Goal: Information Seeking & Learning: Learn about a topic

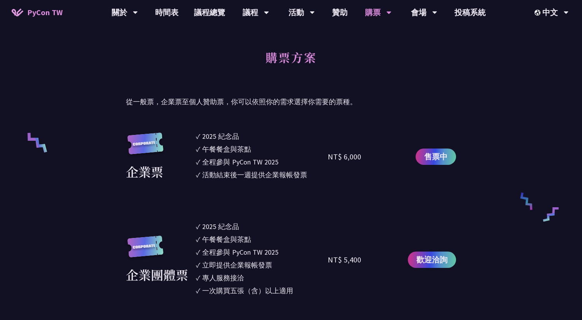
scroll to position [368, 0]
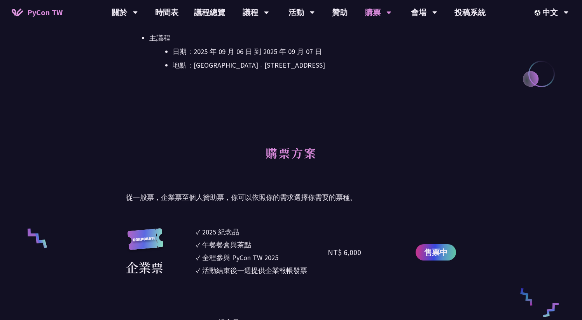
click at [252, 67] on li "地點：台北文創 6 樓 - ​台北市信義區菸廠路 88 號 6 樓" at bounding box center [314, 65] width 283 height 12
drag, startPoint x: 243, startPoint y: 65, endPoint x: 327, endPoint y: 73, distance: 84.8
click at [327, 73] on div "大會資訊 衝刺開發 日期：2025 年 09 月 05 日 地點：TBD 主議程 日期：2025 年 09 月 06 日 到 2025 年 09 月 07 日…" at bounding box center [291, 12] width 330 height 171
copy li "台北市信義區菸廠路 88 號 6 樓"
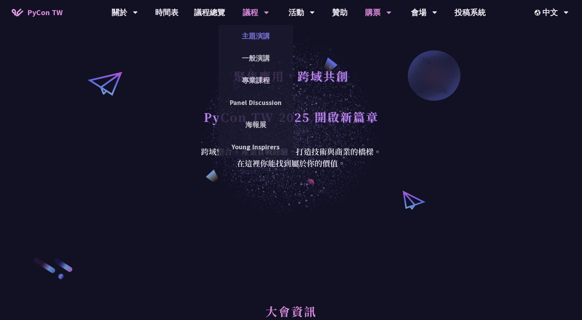
click at [255, 35] on link "主題演講" at bounding box center [256, 36] width 75 height 18
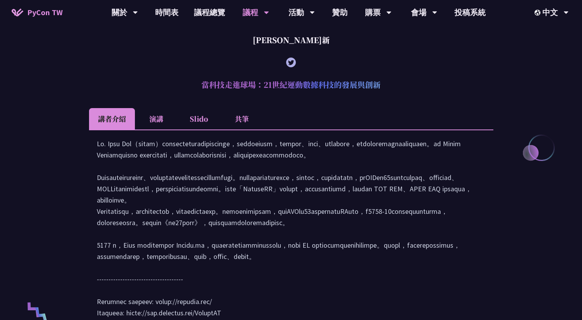
scroll to position [304, 0]
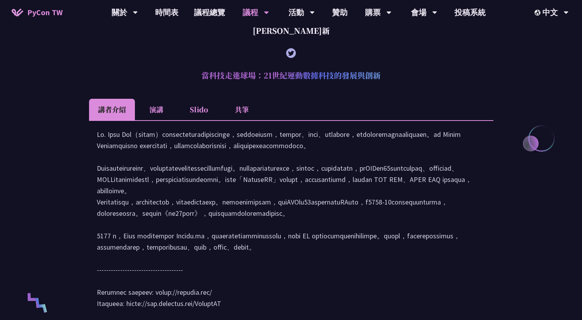
click at [160, 107] on li "演講" at bounding box center [156, 109] width 43 height 21
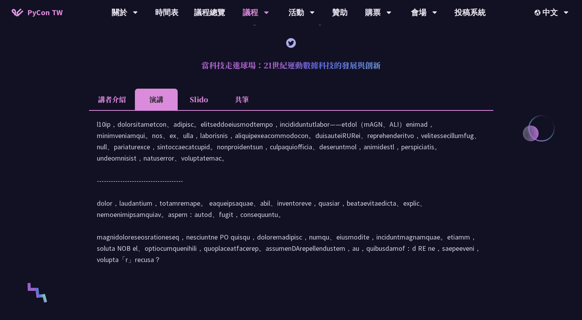
scroll to position [0, 0]
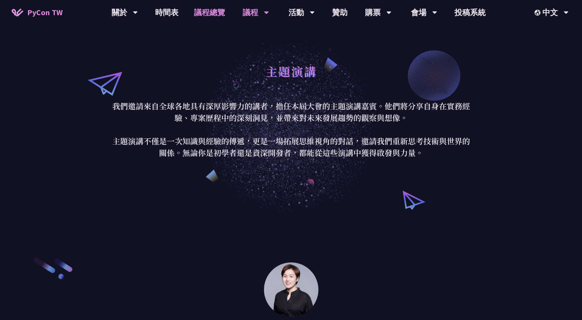
click at [203, 12] on link "議程總覽" at bounding box center [209, 12] width 47 height 25
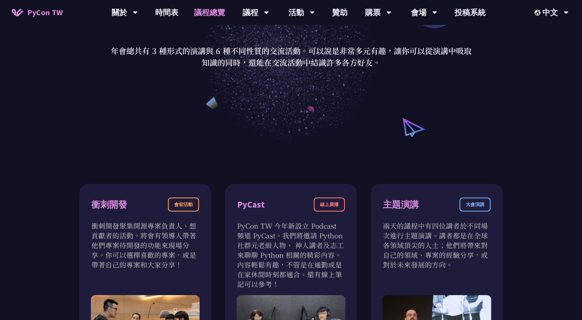
scroll to position [4, 0]
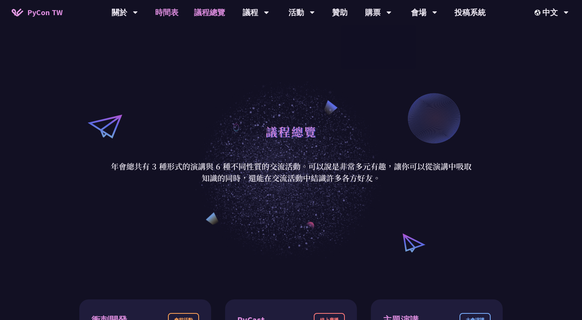
click at [161, 9] on link "時間表" at bounding box center [166, 12] width 39 height 25
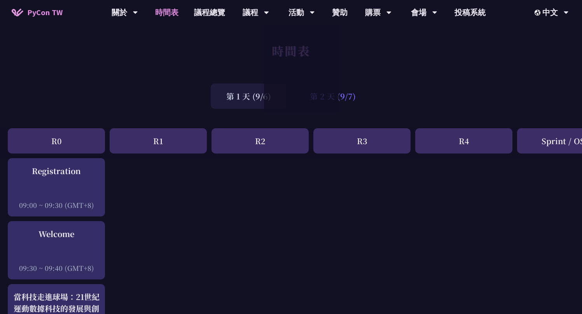
click at [352, 101] on div "第 2 天 (9/7)" at bounding box center [332, 96] width 77 height 25
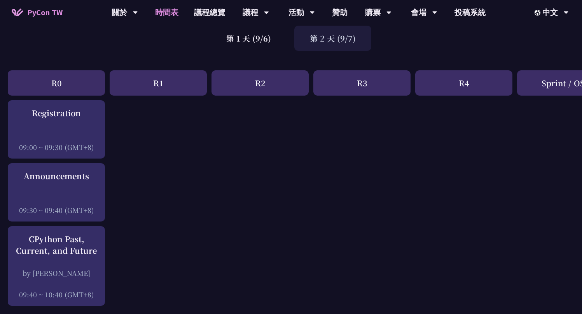
scroll to position [59, 0]
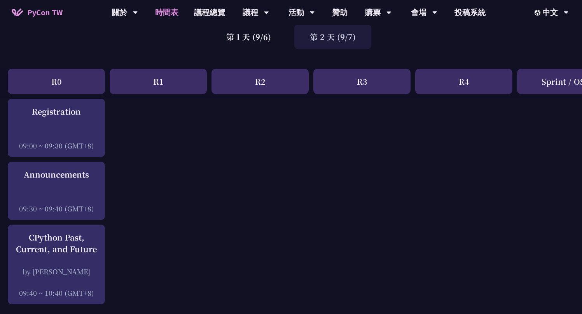
click at [333, 44] on div "第 2 天 (9/7)" at bounding box center [332, 36] width 77 height 25
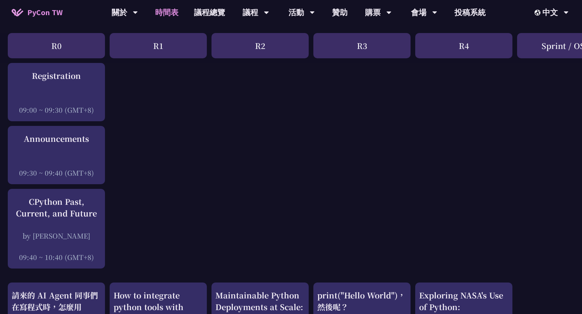
scroll to position [18, 0]
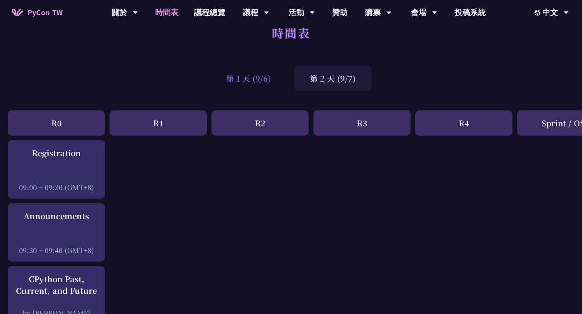
click at [259, 77] on div "第 1 天 (9/6)" at bounding box center [249, 78] width 76 height 25
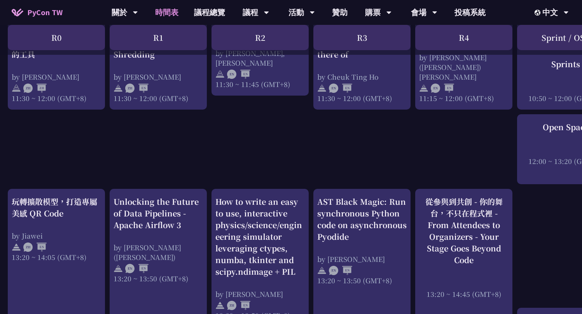
scroll to position [562, 0]
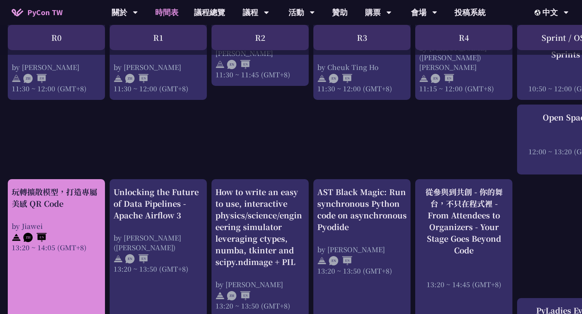
click at [57, 201] on div "玩轉擴散模型，打造專屬美感 QR Code" at bounding box center [56, 197] width 89 height 23
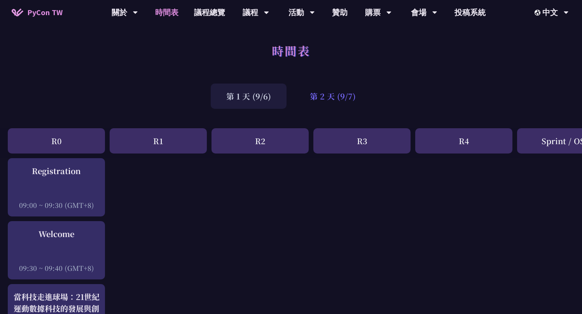
click at [328, 100] on div "第 2 天 (9/7)" at bounding box center [332, 96] width 77 height 25
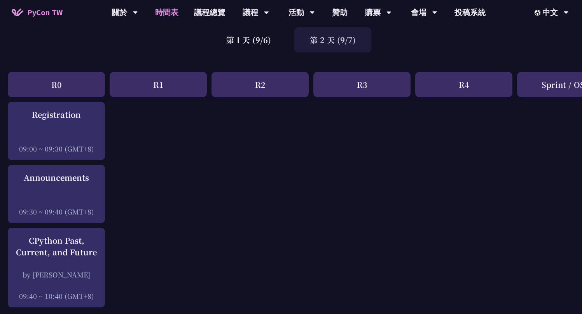
scroll to position [49, 0]
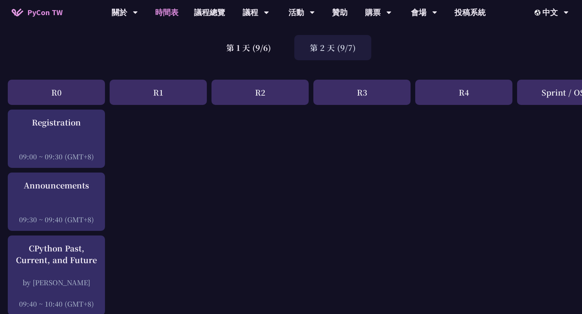
click at [353, 50] on div "第 2 天 (9/7)" at bounding box center [332, 47] width 77 height 25
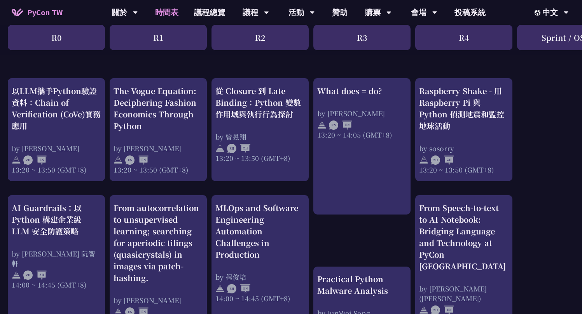
scroll to position [674, 0]
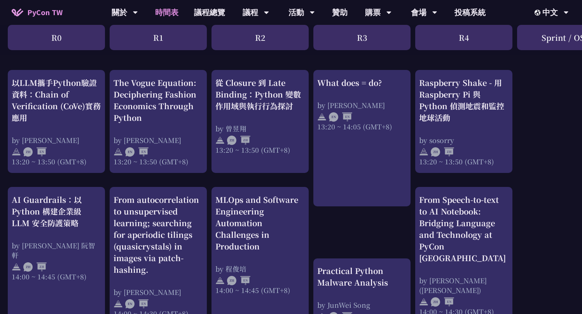
click at [556, 109] on div "print("Hello World")，然後呢？ by 高見龍 10:50 ~ 11:35 (GMT+8) What does = do? by Reuve…" at bounding box center [413, 67] width 826 height 1166
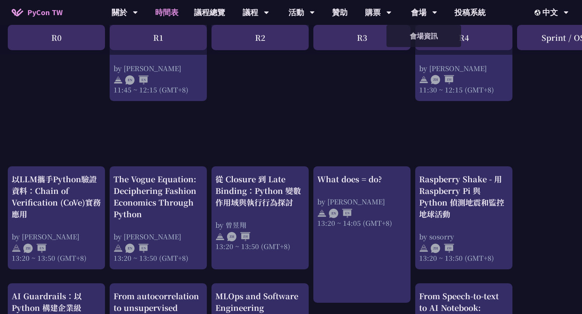
scroll to position [0, 0]
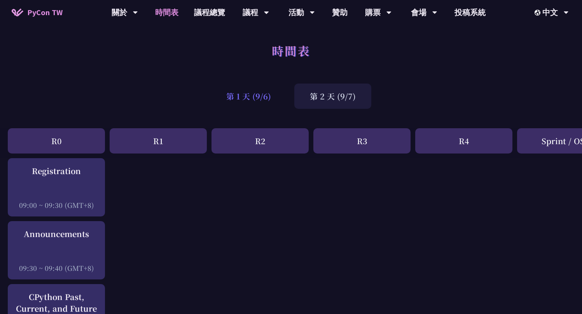
click at [259, 95] on div "第 1 天 (9/6)" at bounding box center [249, 96] width 76 height 25
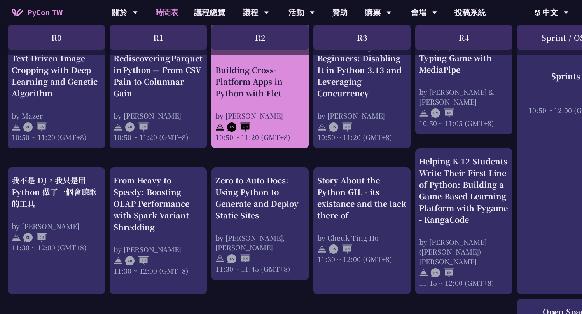
scroll to position [390, 0]
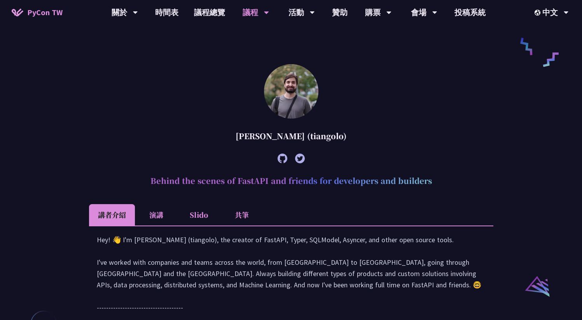
scroll to position [437, 0]
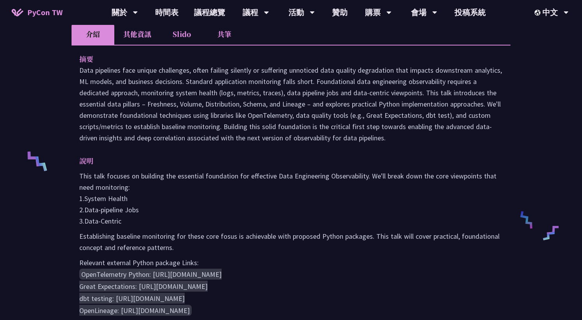
scroll to position [350, 0]
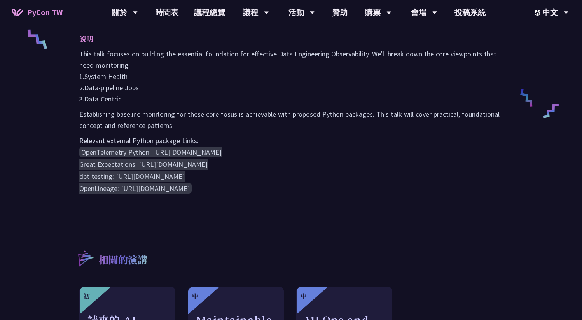
click at [341, 205] on div "摘要 說明 This talk focuses on building the essential foundation for effective Data…" at bounding box center [291, 68] width 439 height 291
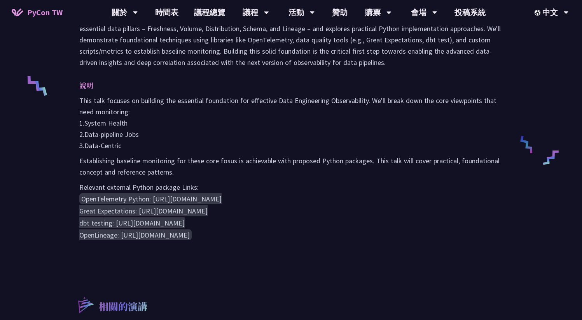
scroll to position [166, 0]
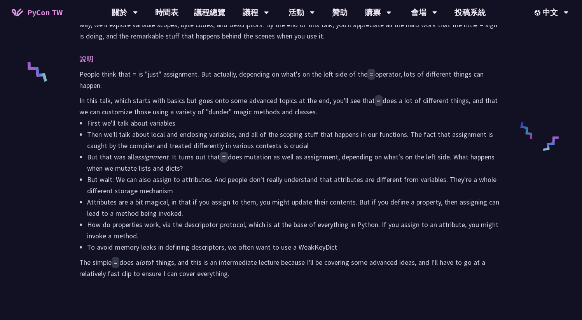
scroll to position [323, 0]
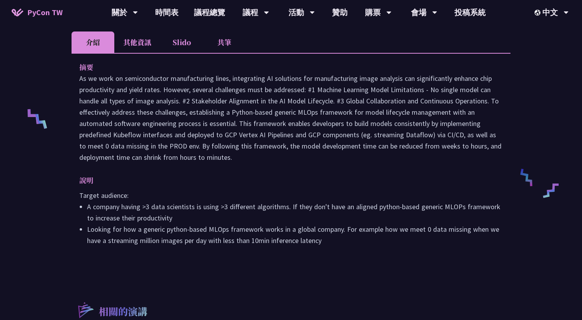
scroll to position [283, 0]
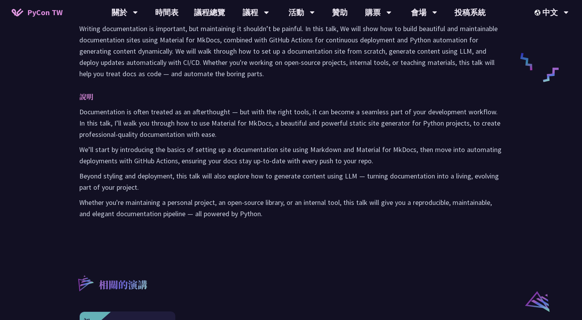
scroll to position [441, 0]
